Goal: Navigation & Orientation: Find specific page/section

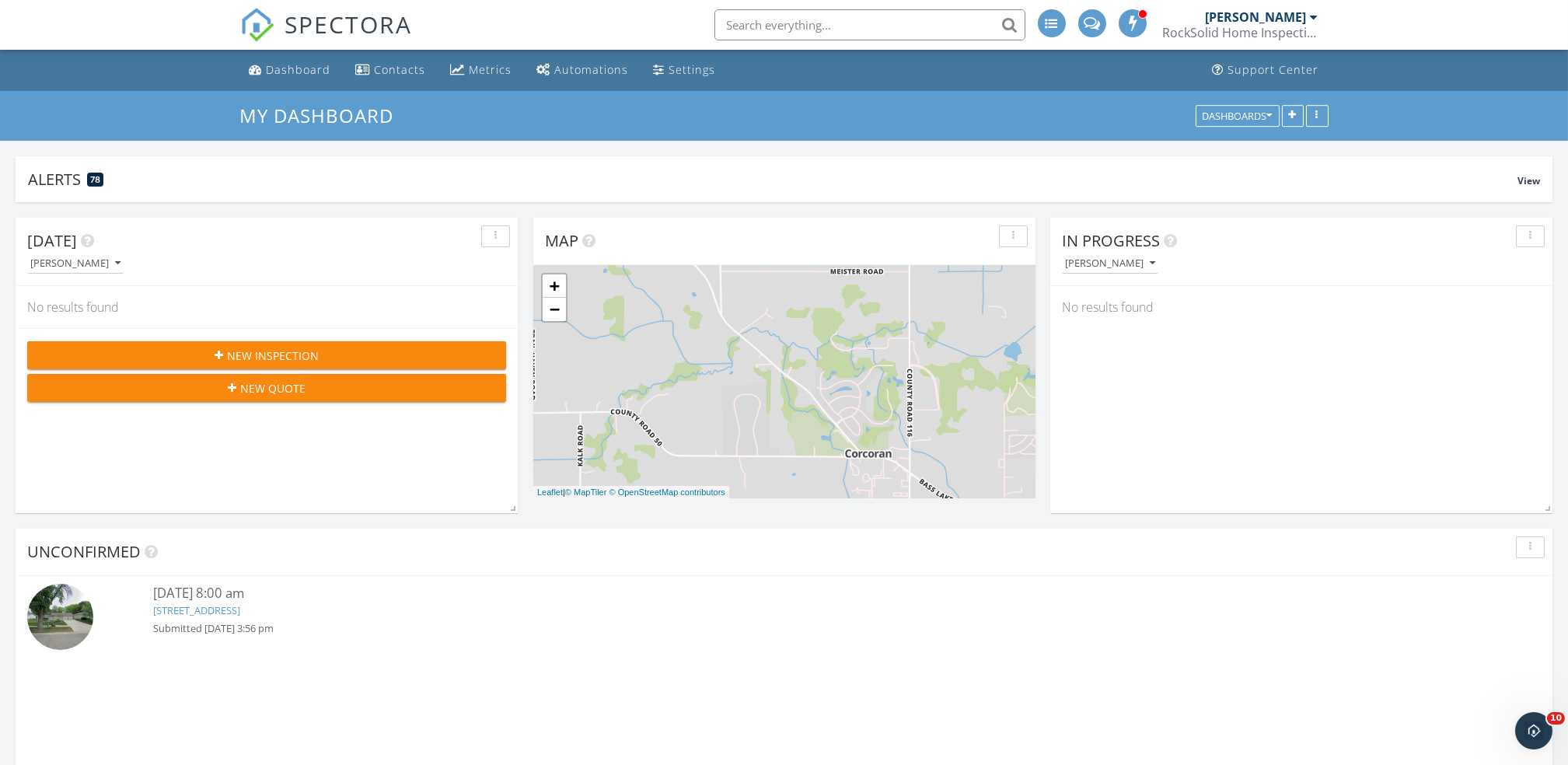
click at [1422, 665] on div "Unconfirmed 10/02/25 8:00 am 841 Cortland Dr, Apple Valley, MN 55124 Submitted …" at bounding box center [784, 696] width 1537 height 334
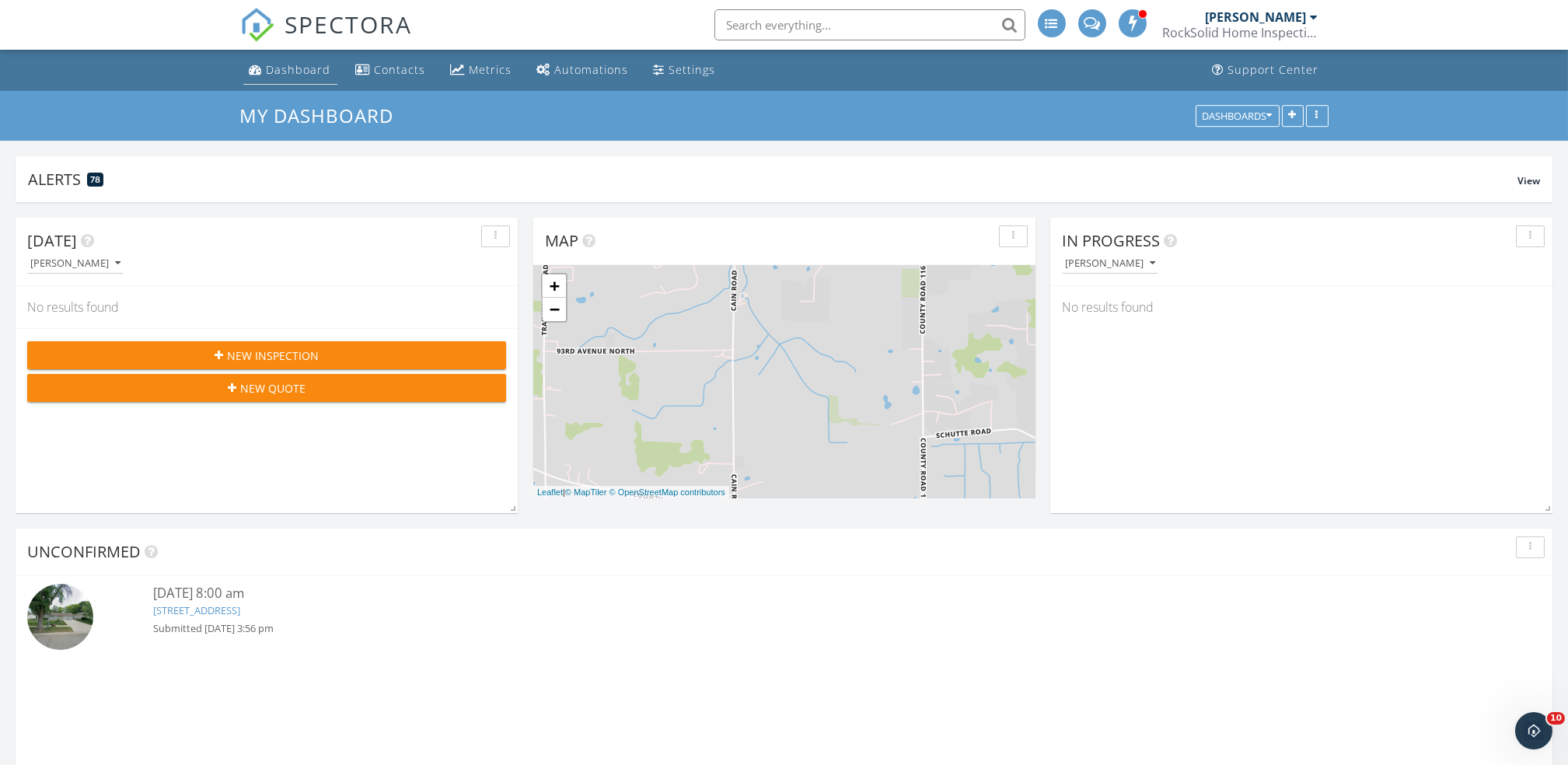
click at [290, 82] on link "Dashboard" at bounding box center [291, 70] width 94 height 29
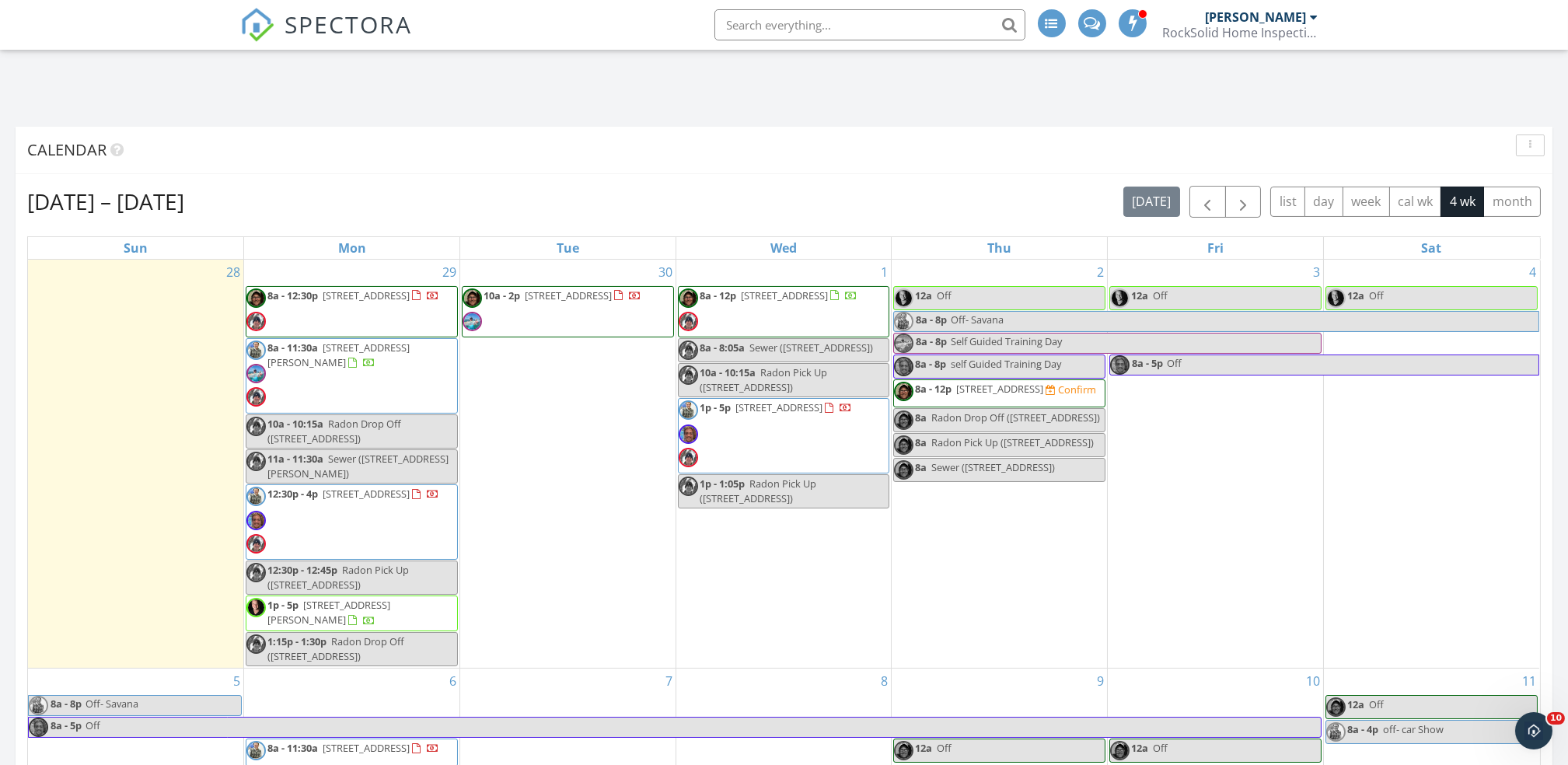
scroll to position [946, 0]
click at [1112, 652] on div "3 12a Off 8a - 5p Off" at bounding box center [1215, 463] width 216 height 408
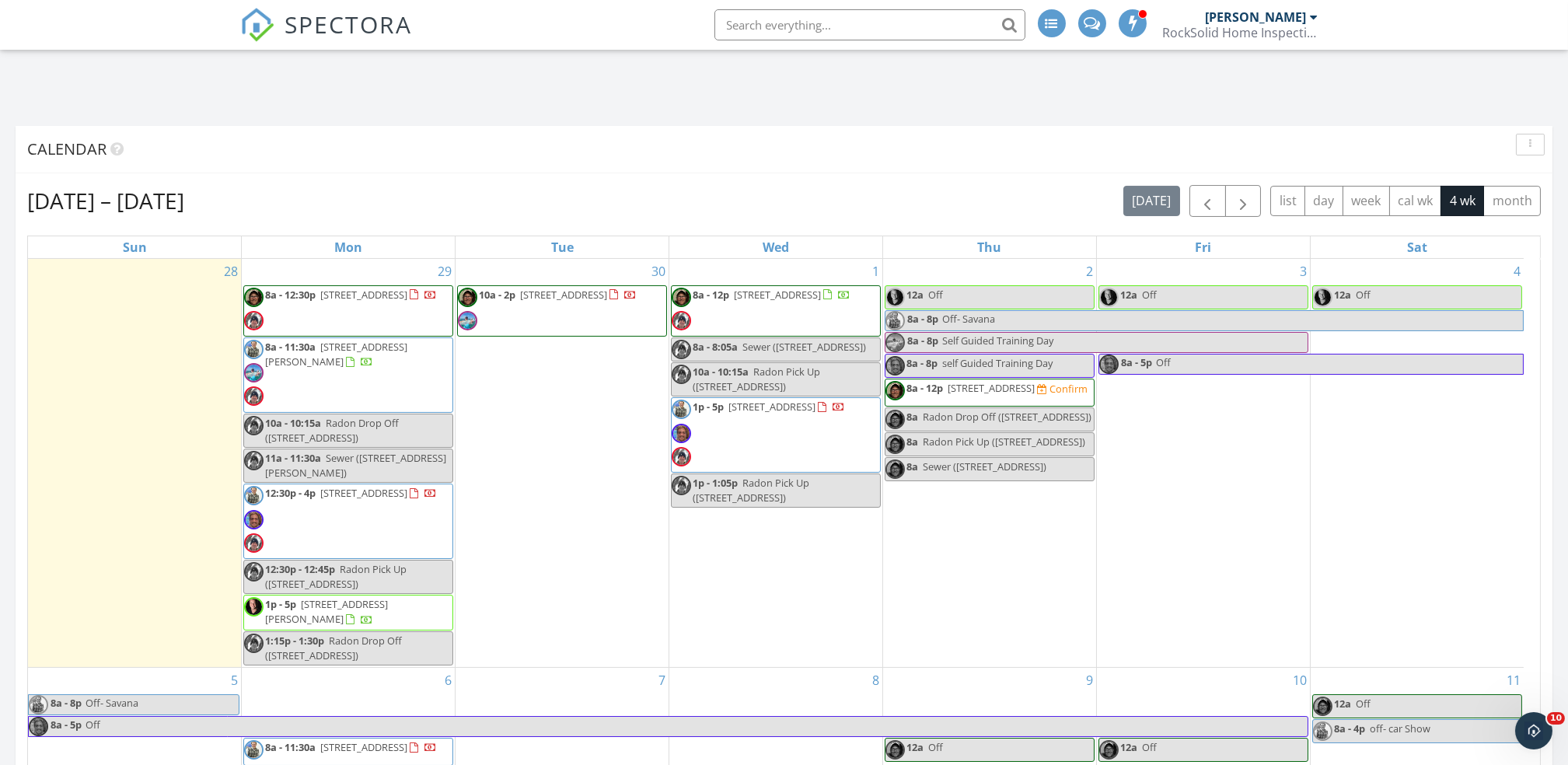
click at [1124, 673] on div "10" at bounding box center [1203, 680] width 213 height 25
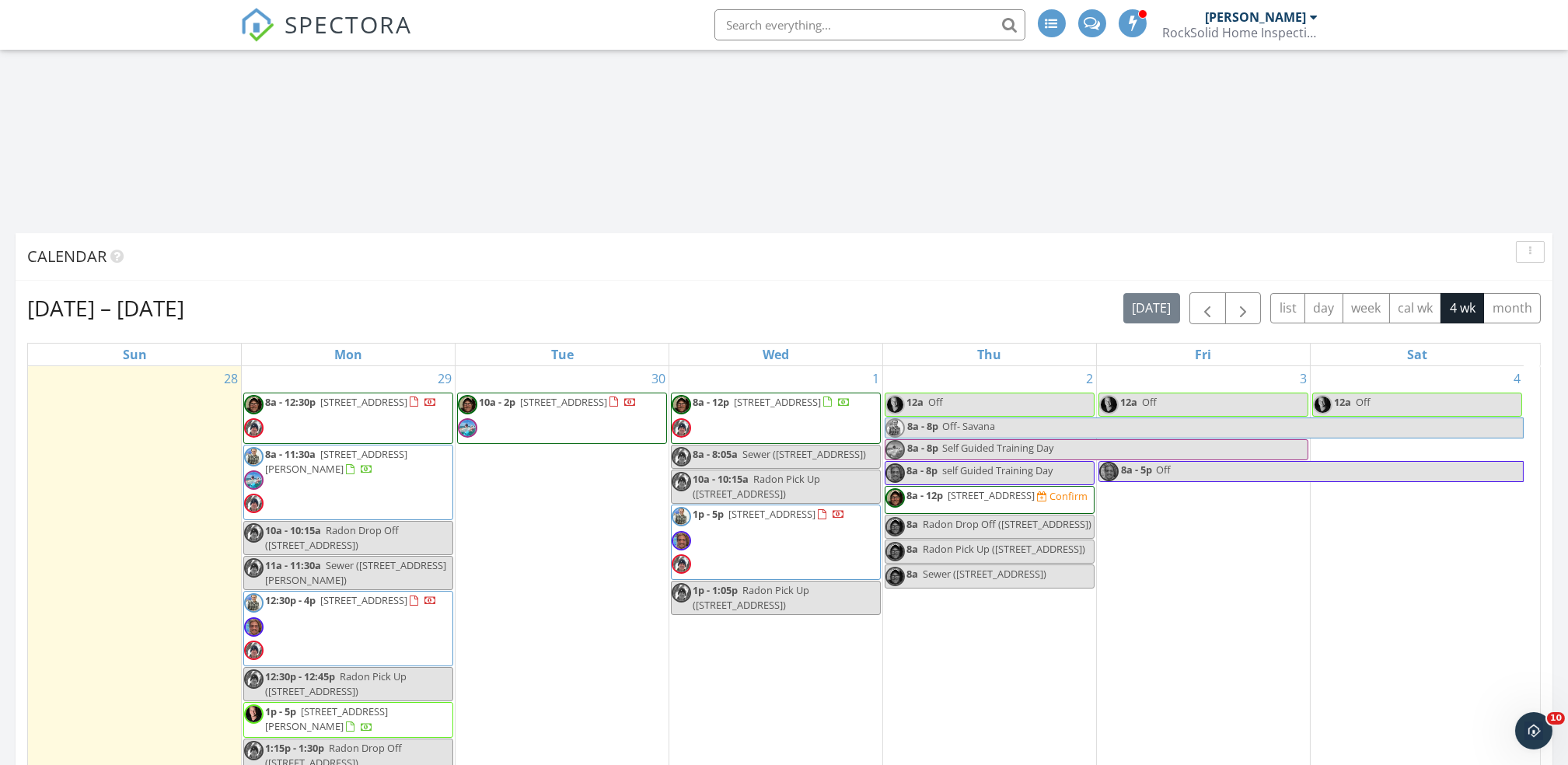
scroll to position [838, 0]
click at [1511, 308] on button "month" at bounding box center [1511, 310] width 57 height 30
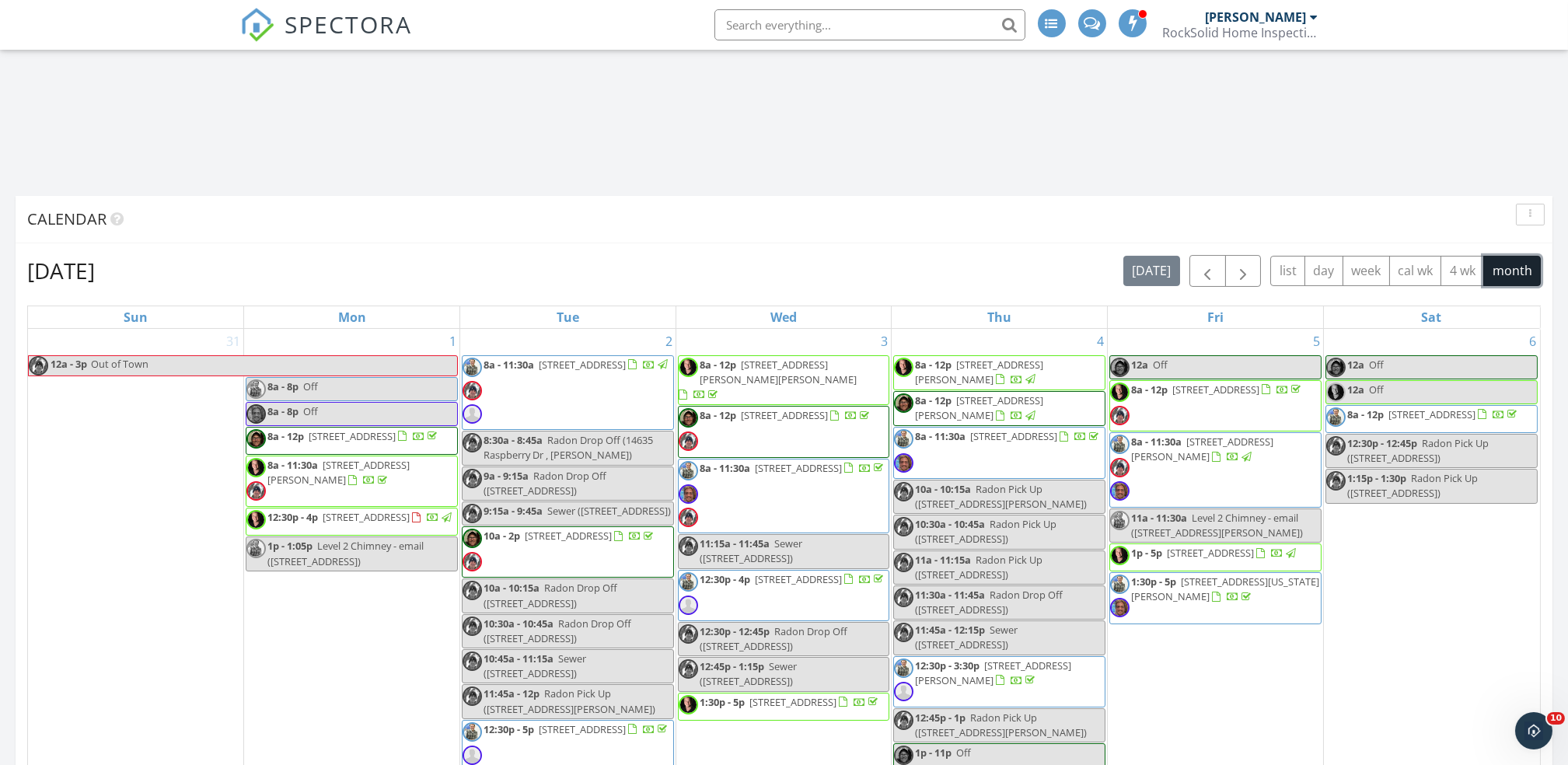
scroll to position [855, 0]
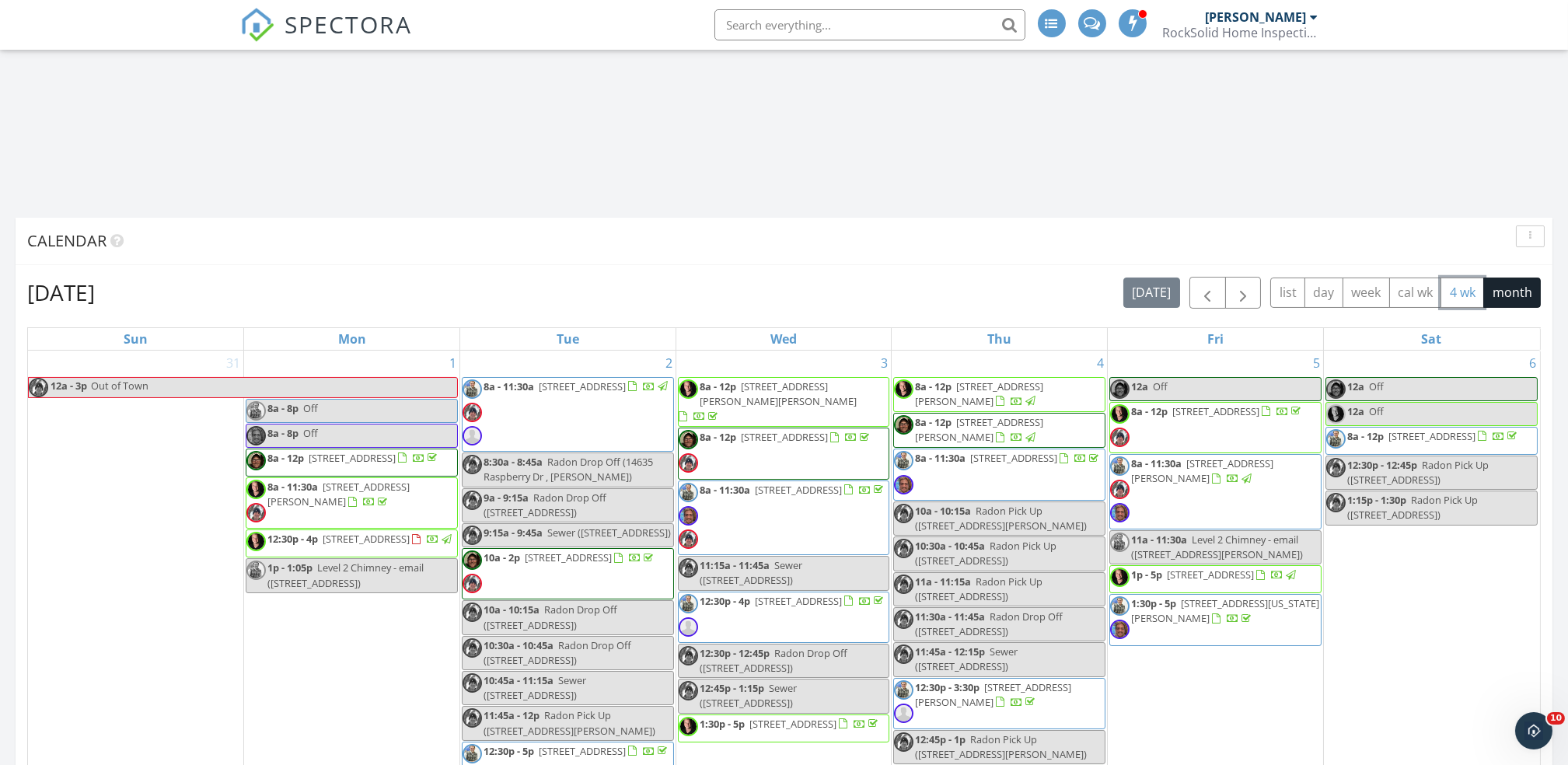
click at [1458, 303] on button "4 wk" at bounding box center [1462, 293] width 44 height 30
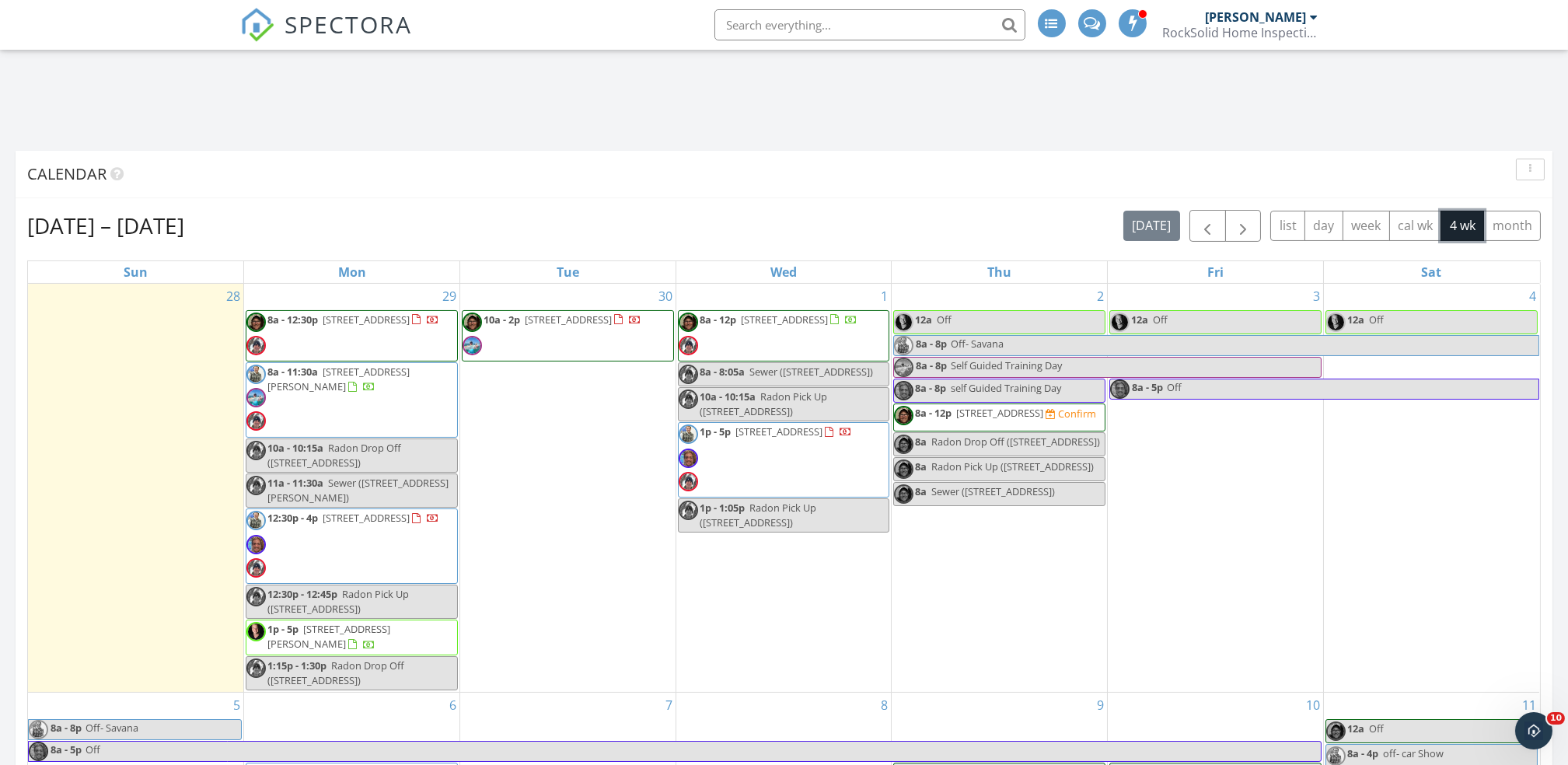
scroll to position [927, 0]
